Goal: Task Accomplishment & Management: Manage account settings

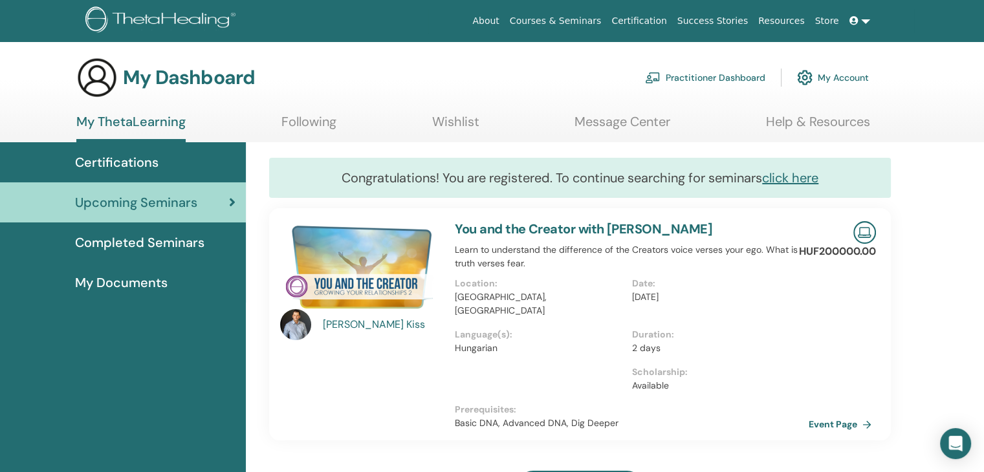
click at [856, 21] on icon at bounding box center [853, 20] width 9 height 9
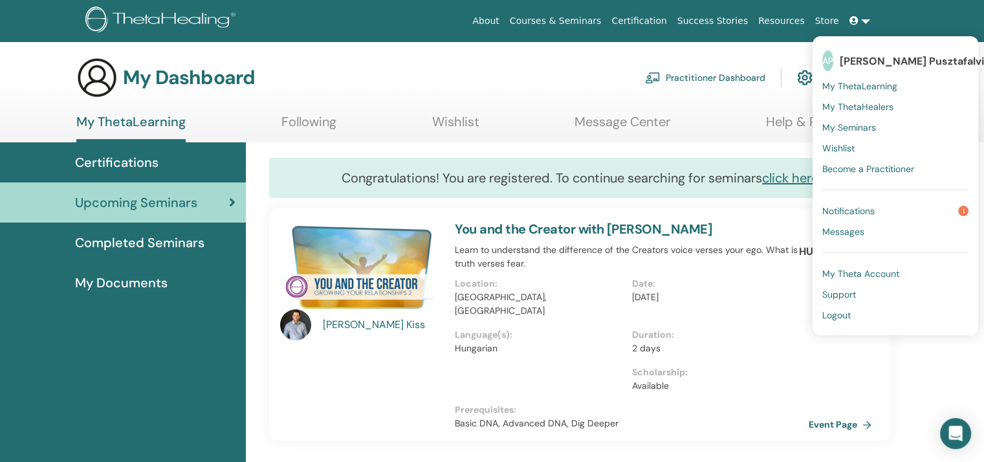
click at [871, 60] on span "[PERSON_NAME] Pusztafalvi" at bounding box center [912, 61] width 144 height 14
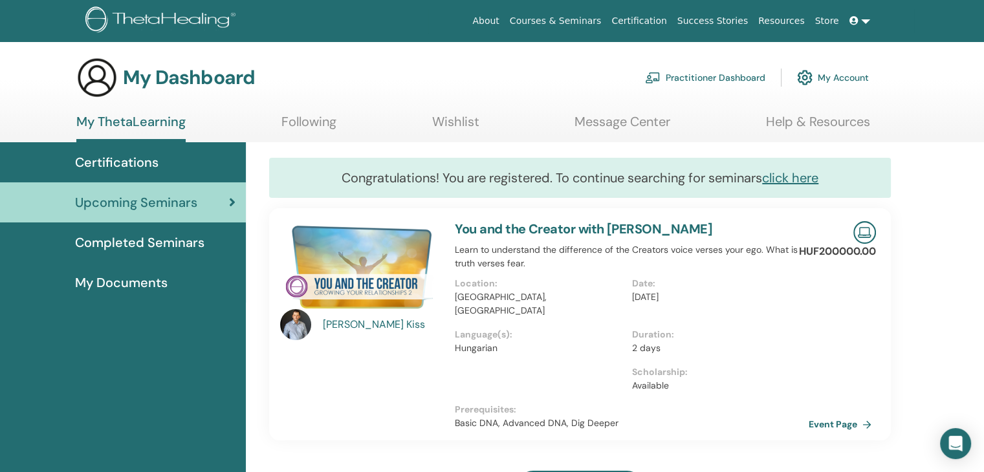
click at [123, 153] on span "Certifications" at bounding box center [116, 162] width 83 height 19
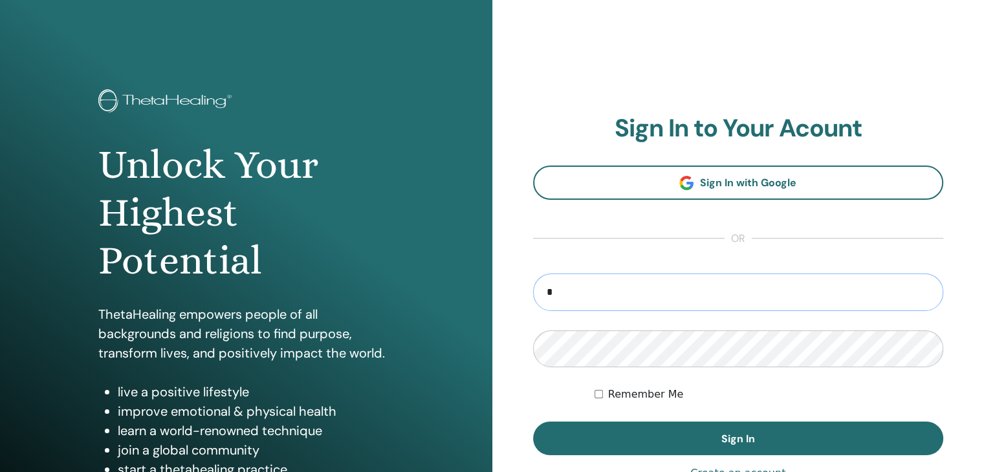
type input "**********"
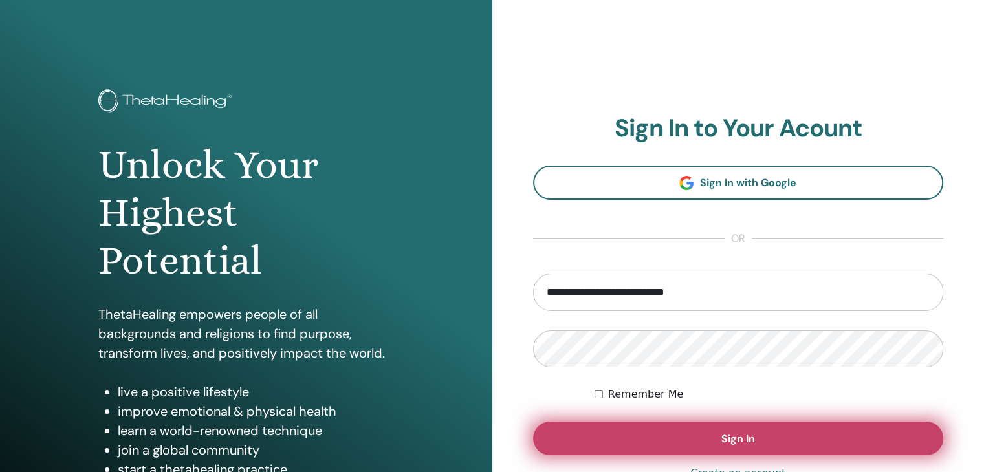
click at [739, 437] on span "Sign In" at bounding box center [738, 439] width 34 height 14
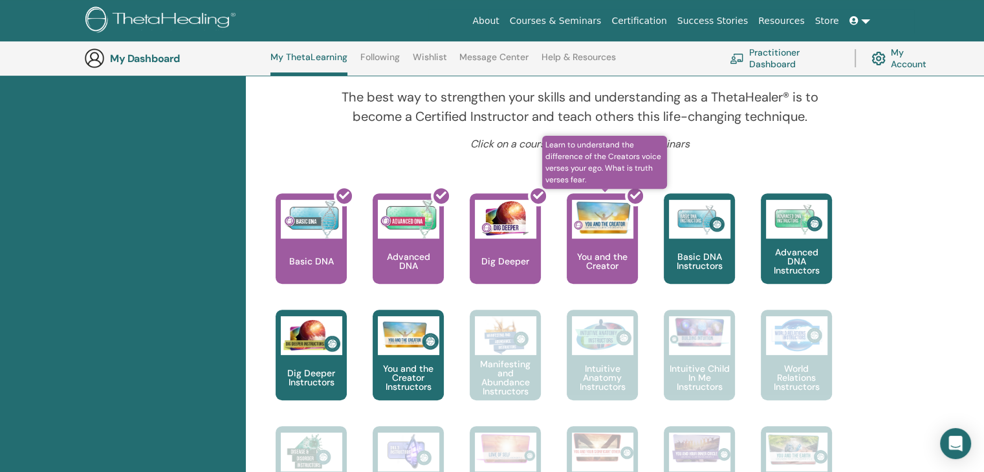
scroll to position [426, 0]
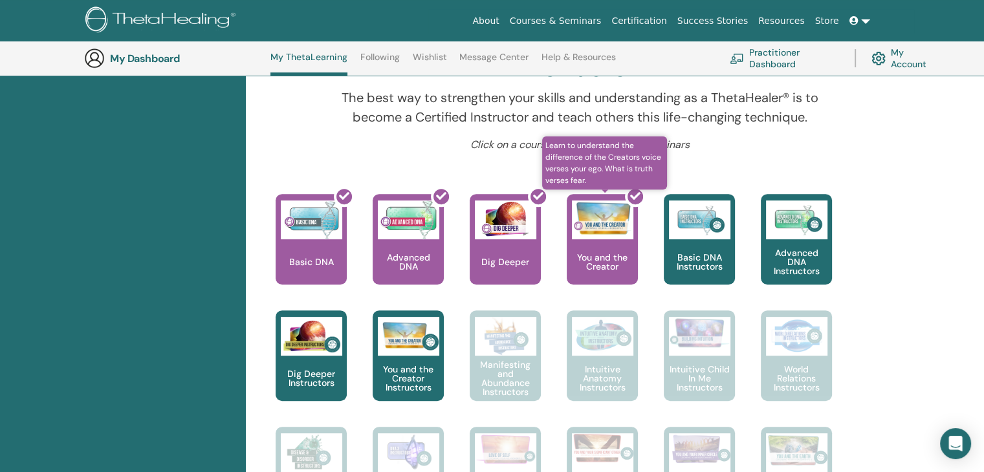
click at [629, 250] on div at bounding box center [609, 244] width 71 height 116
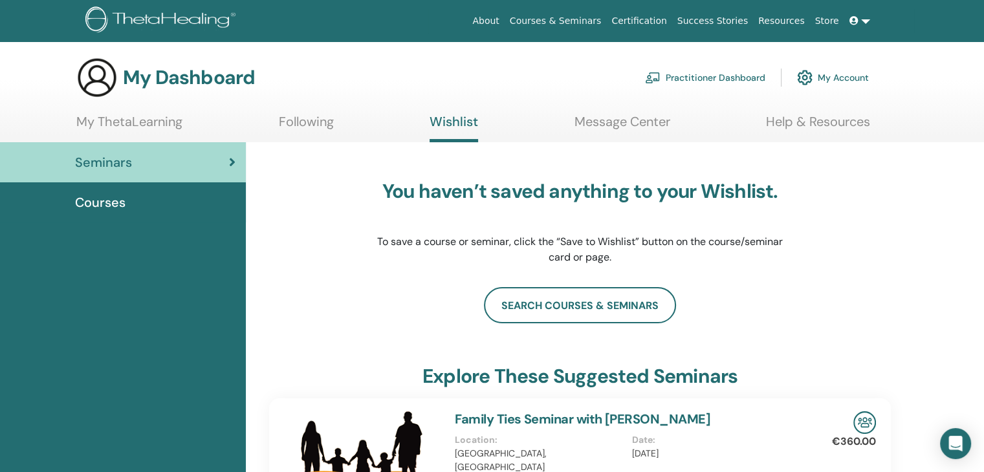
click at [106, 202] on span "Courses" at bounding box center [100, 202] width 50 height 19
click at [728, 78] on link "Practitioner Dashboard" at bounding box center [705, 77] width 120 height 28
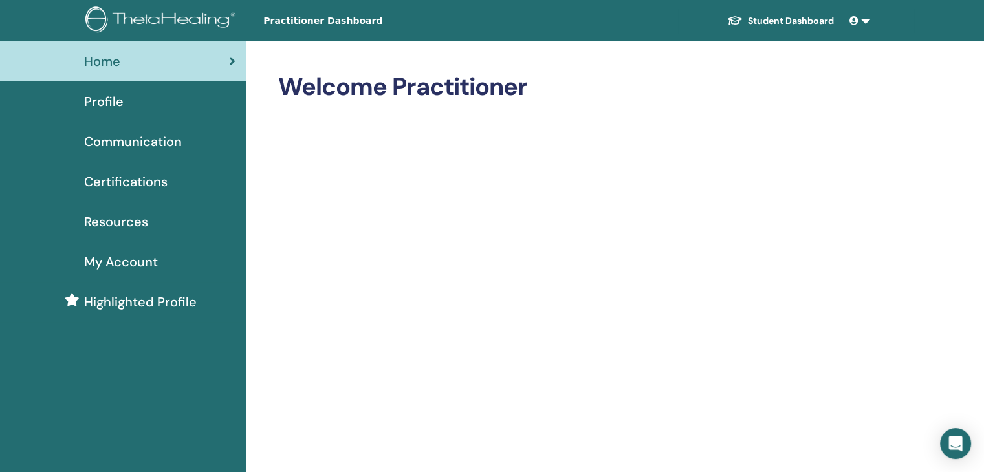
click at [140, 176] on span "Certifications" at bounding box center [125, 181] width 83 height 19
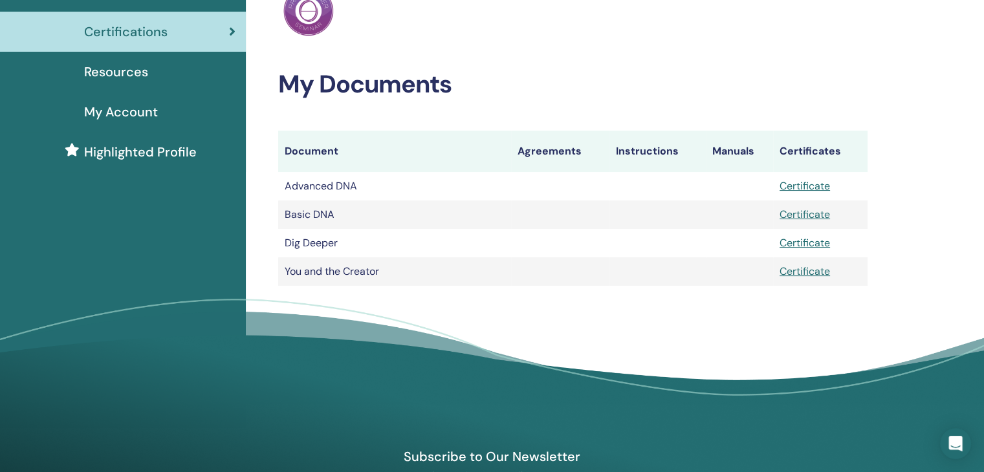
scroll to position [155, 0]
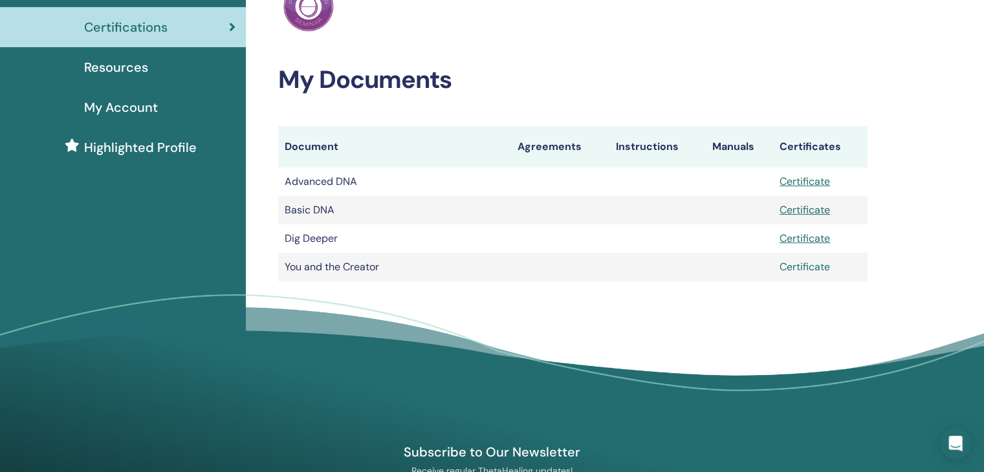
click at [800, 266] on link "Certificate" at bounding box center [805, 267] width 50 height 14
click at [806, 238] on link "Certificate" at bounding box center [805, 239] width 50 height 14
